Goal: Check status: Check status

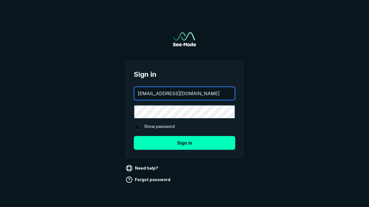
type input "aws+playwright@see-mode.com"
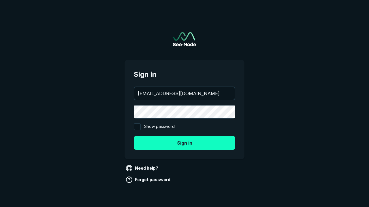
click at [184, 143] on button "Sign in" at bounding box center [184, 143] width 101 height 14
